Goal: Transaction & Acquisition: Book appointment/travel/reservation

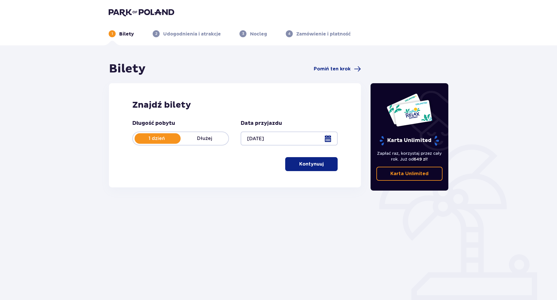
click at [305, 164] on p "Kontynuuj" at bounding box center [311, 164] width 24 height 6
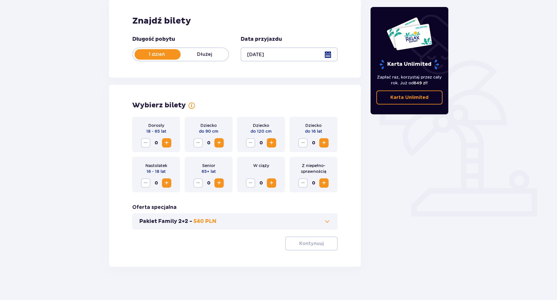
scroll to position [86, 0]
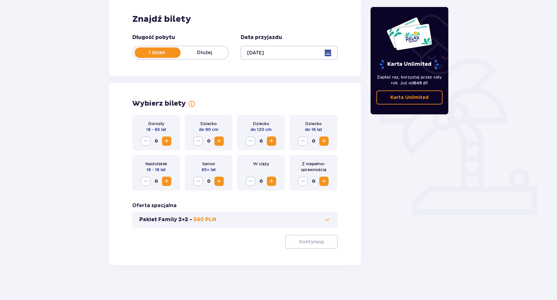
click at [167, 141] on span "Zwiększ" at bounding box center [166, 141] width 7 height 7
click at [323, 141] on span "Zwiększ" at bounding box center [323, 141] width 7 height 7
click at [315, 240] on p "Kontynuuj" at bounding box center [311, 242] width 24 height 6
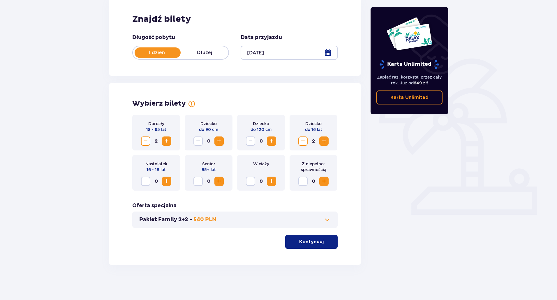
click at [315, 240] on div "Wybierz bilety Dorosły 18 - 65 lat 2 Dziecko do 90 cm 0 Dziecko do 120 cm 0 Dzi…" at bounding box center [235, 174] width 252 height 182
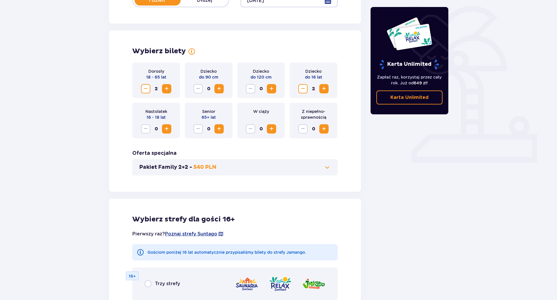
scroll to position [135, 0]
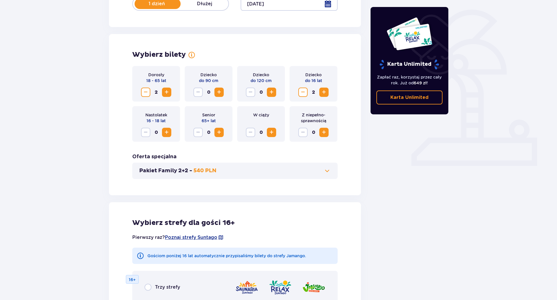
click at [323, 170] on button "Pakiet Family 2+2 - 540 PLN" at bounding box center [234, 170] width 191 height 7
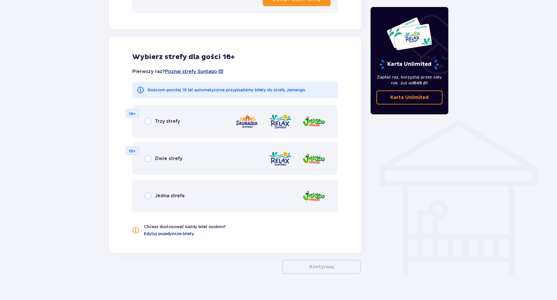
scroll to position [362, 0]
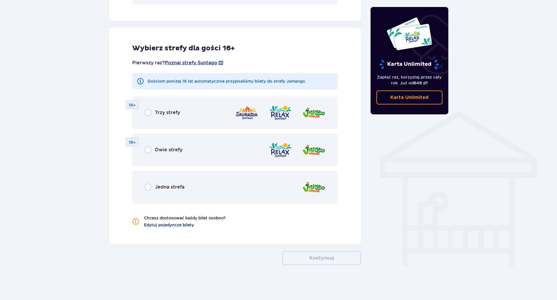
click at [150, 113] on input "radio" at bounding box center [147, 112] width 7 height 7
radio input "true"
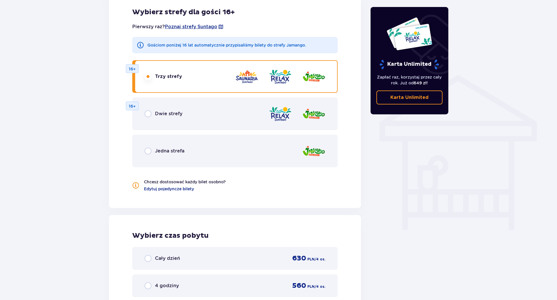
scroll to position [377, 0]
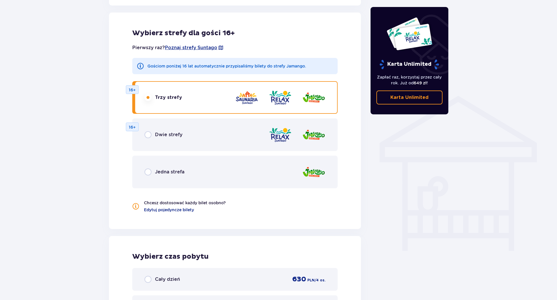
click at [148, 172] on input "radio" at bounding box center [147, 172] width 7 height 7
radio input "true"
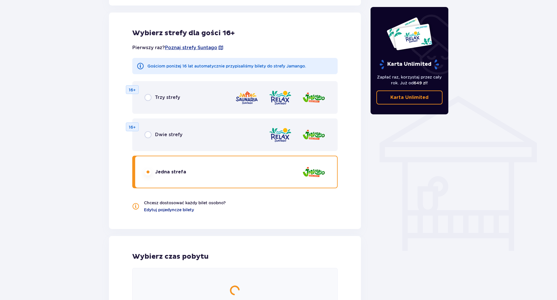
click at [148, 172] on input "radio" at bounding box center [147, 172] width 7 height 7
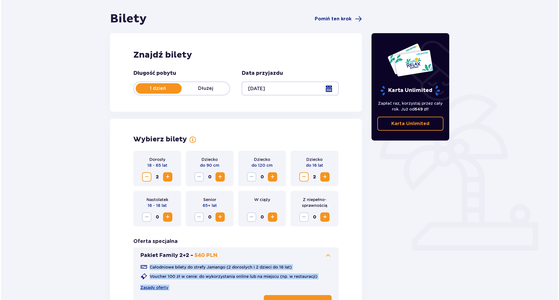
scroll to position [28, 0]
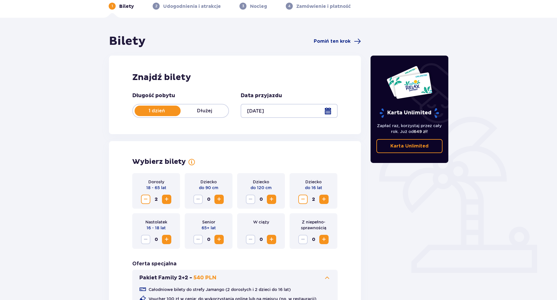
click at [327, 109] on div at bounding box center [288, 111] width 97 height 14
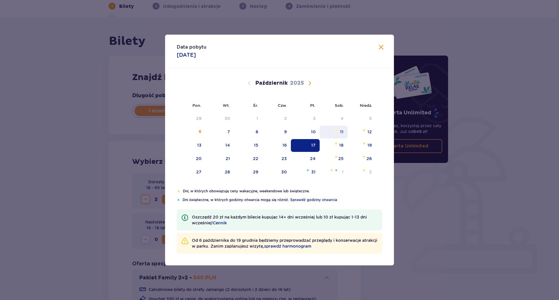
click at [335, 128] on img "sobota, 11 października 2025" at bounding box center [336, 129] width 4 height 3
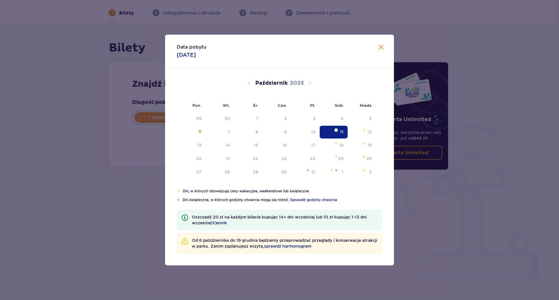
type input "[DATE]"
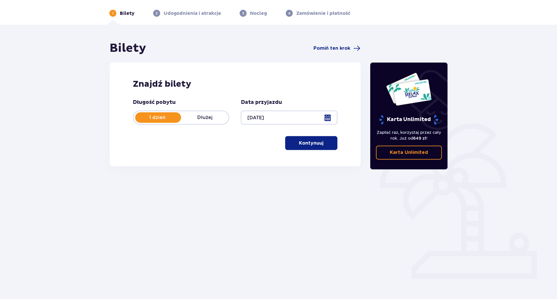
scroll to position [21, 0]
click at [309, 144] on p "Kontynuuj" at bounding box center [311, 143] width 24 height 6
click at [309, 144] on div "Bilety Pomiń ten krok Znajdź bilety Długość pobytu 1 dzień Dłużej Data przyjazd…" at bounding box center [235, 107] width 252 height 133
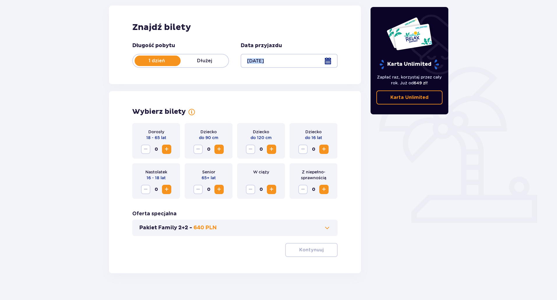
scroll to position [86, 0]
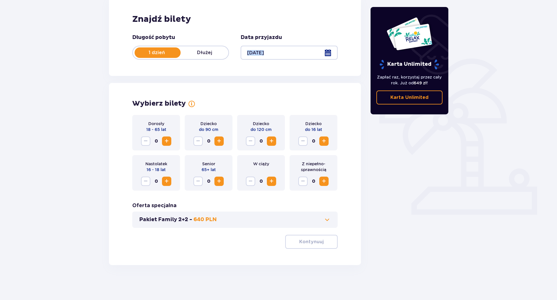
click at [168, 140] on span "Zwiększ" at bounding box center [166, 141] width 7 height 7
click at [323, 140] on span "Zwiększ" at bounding box center [323, 141] width 7 height 7
click at [300, 243] on p "Kontynuuj" at bounding box center [311, 242] width 24 height 6
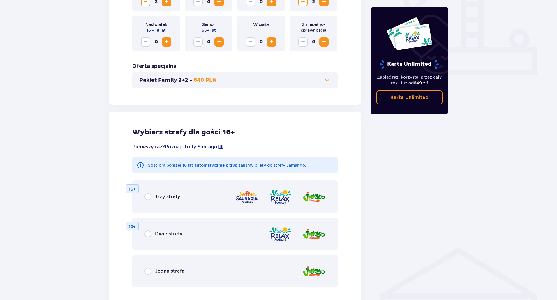
scroll to position [222, 0]
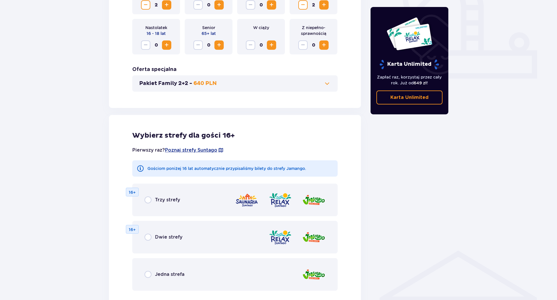
click at [249, 198] on img at bounding box center [246, 200] width 23 height 17
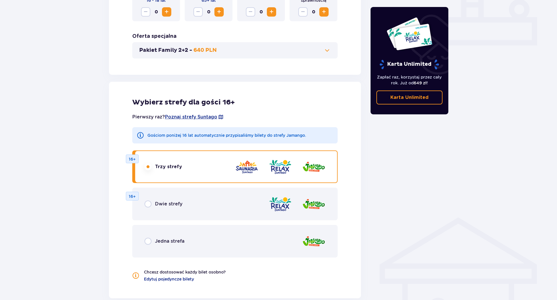
scroll to position [262, 0]
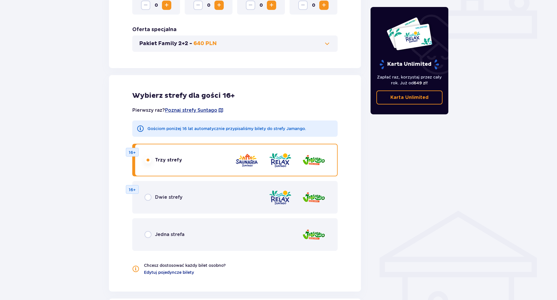
click at [149, 234] on input "radio" at bounding box center [147, 234] width 7 height 7
radio input "true"
click at [149, 234] on input "radio" at bounding box center [147, 234] width 7 height 7
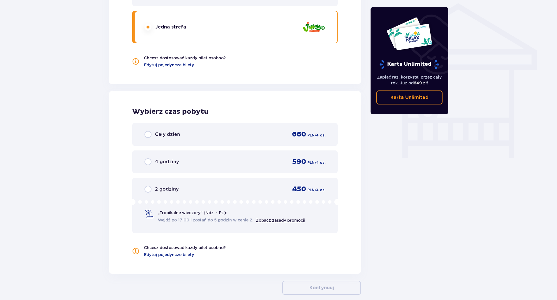
scroll to position [499, 0]
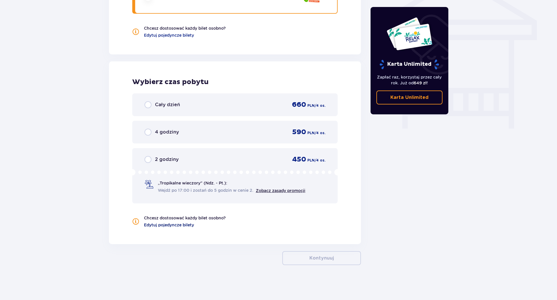
click at [180, 226] on span "Edytuj pojedyncze bilety" at bounding box center [169, 225] width 50 height 6
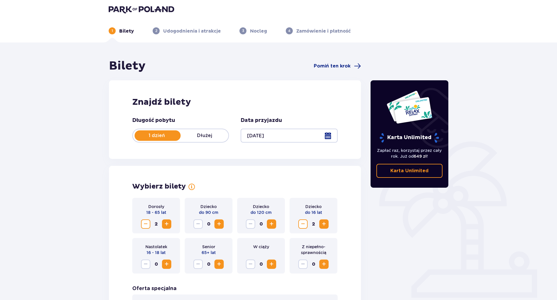
scroll to position [0, 0]
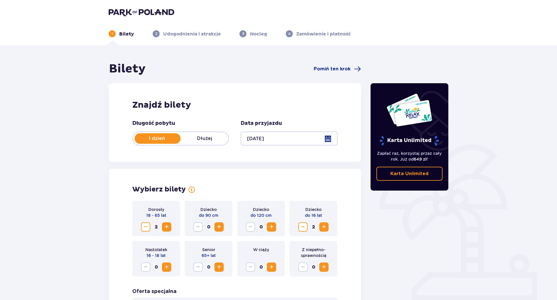
click at [215, 137] on p "Dłużej" at bounding box center [205, 138] width 48 height 6
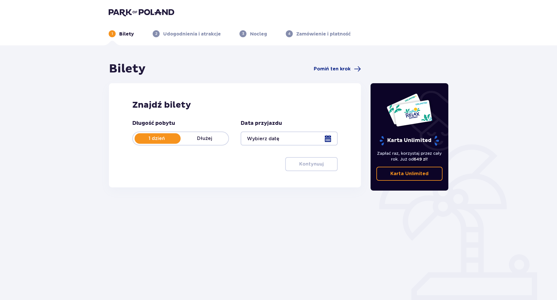
click at [328, 136] on div at bounding box center [288, 139] width 97 height 14
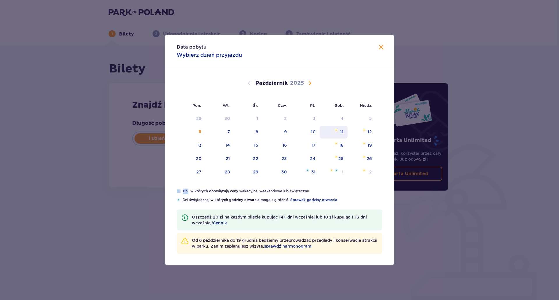
click at [335, 129] on img "sobota, 11 października 2025" at bounding box center [336, 129] width 4 height 3
type input "[DATE]"
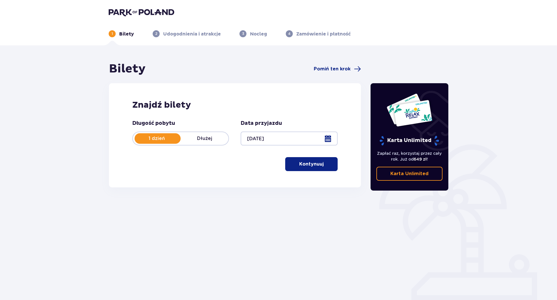
click at [299, 161] on button "Kontynuuj" at bounding box center [311, 164] width 52 height 14
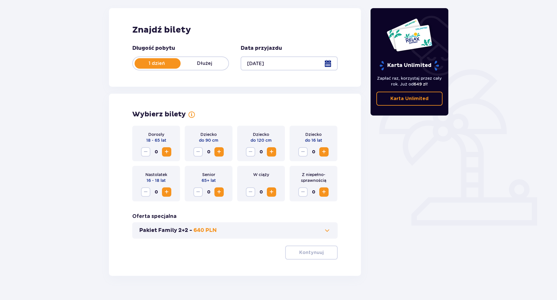
scroll to position [86, 0]
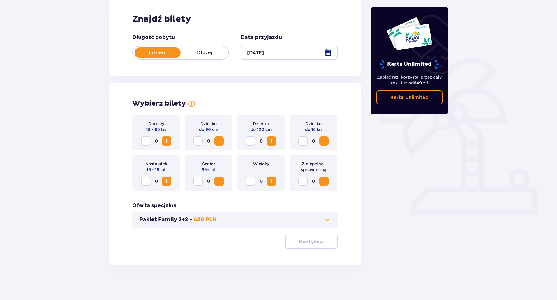
click at [317, 215] on div "Pakiet Family 2+2 - 640 PLN" at bounding box center [234, 220] width 205 height 16
click at [319, 218] on button "Pakiet Family 2+2 - 640 PLN" at bounding box center [234, 219] width 191 height 7
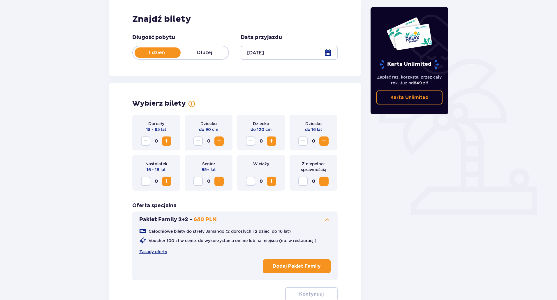
click at [319, 218] on button "Pakiet Family 2+2 - 640 PLN" at bounding box center [234, 219] width 191 height 7
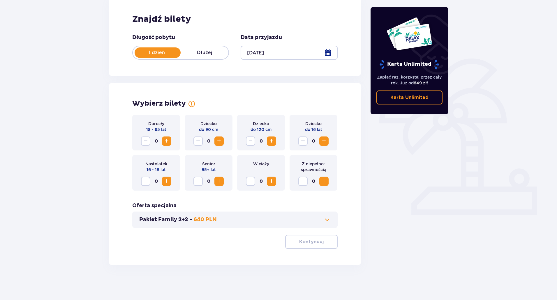
click at [327, 217] on span at bounding box center [326, 219] width 7 height 7
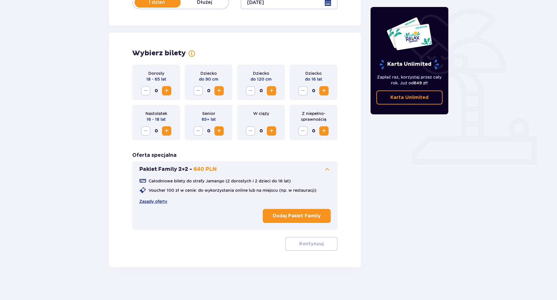
scroll to position [138, 0]
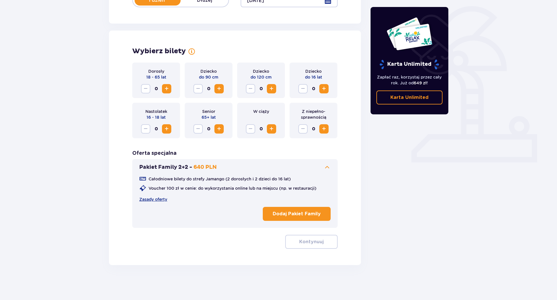
click at [296, 215] on p "Dodaj Pakiet Family" at bounding box center [296, 214] width 48 height 6
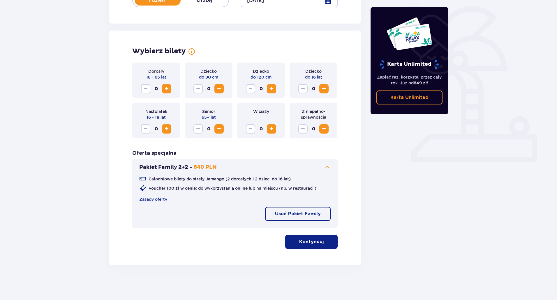
click at [315, 241] on p "Kontynuuj" at bounding box center [311, 242] width 24 height 6
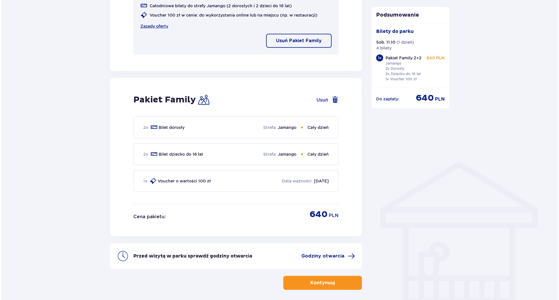
scroll to position [336, 0]
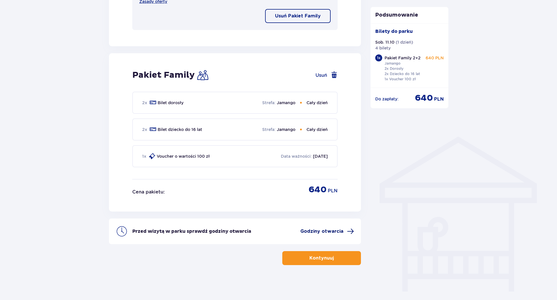
click at [317, 230] on span "Godziny otwarcia" at bounding box center [321, 231] width 43 height 6
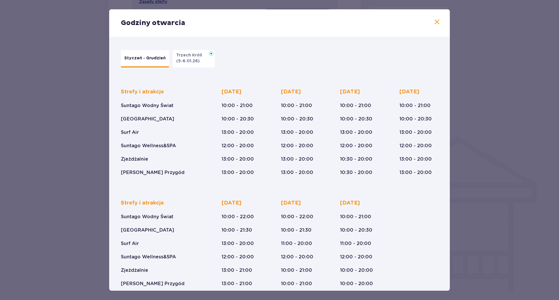
click at [435, 21] on span at bounding box center [436, 22] width 7 height 7
